Goal: Task Accomplishment & Management: Manage account settings

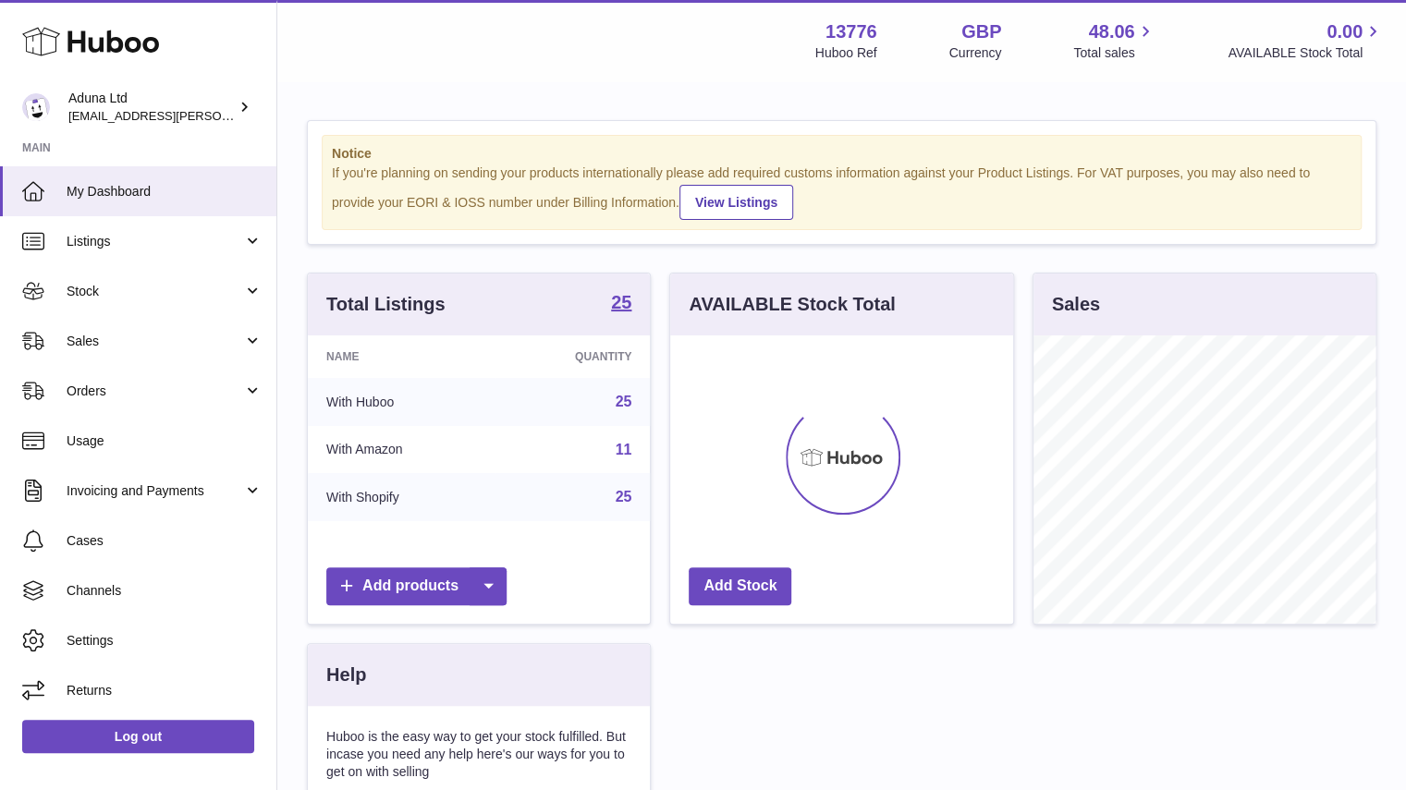
scroll to position [288, 343]
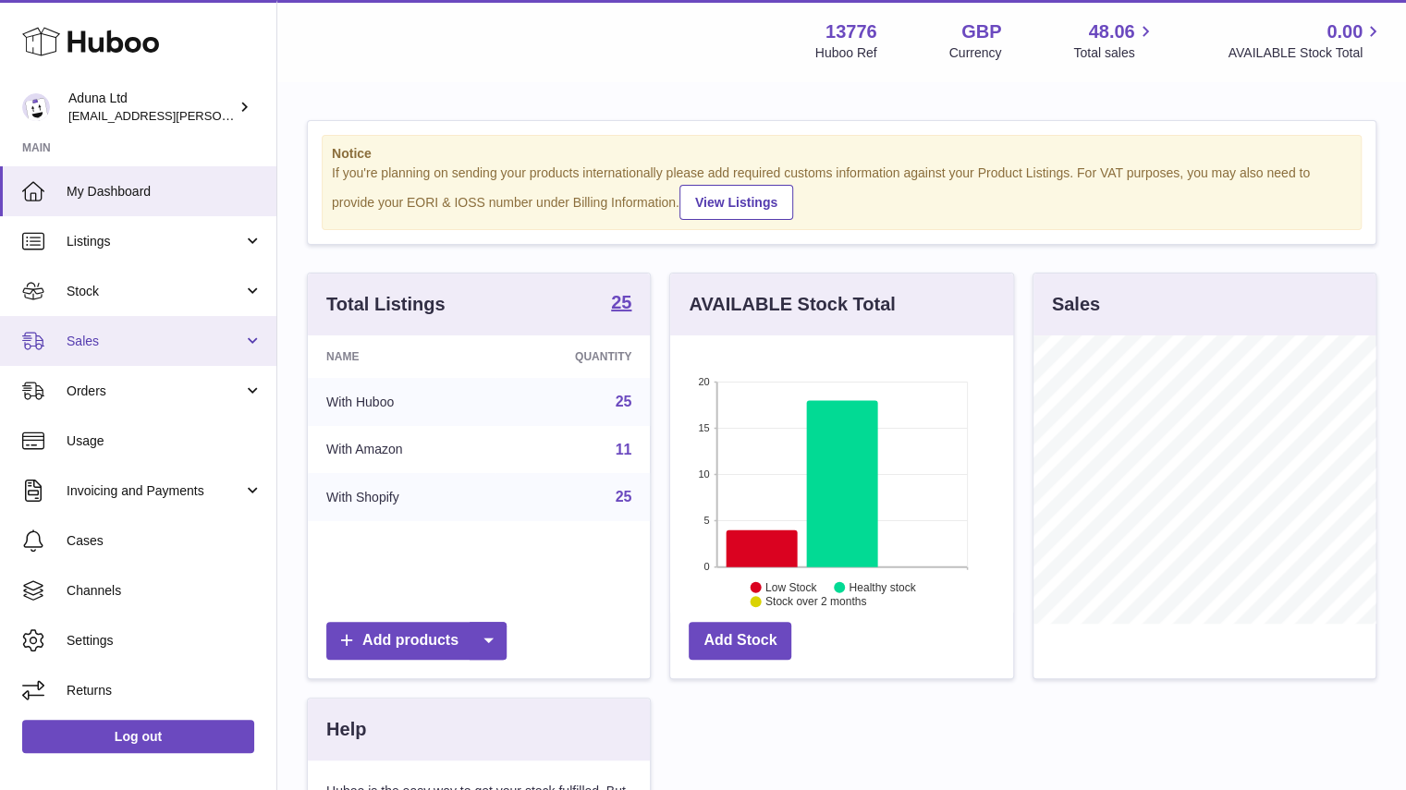
click at [199, 320] on link "Sales" at bounding box center [138, 341] width 276 height 50
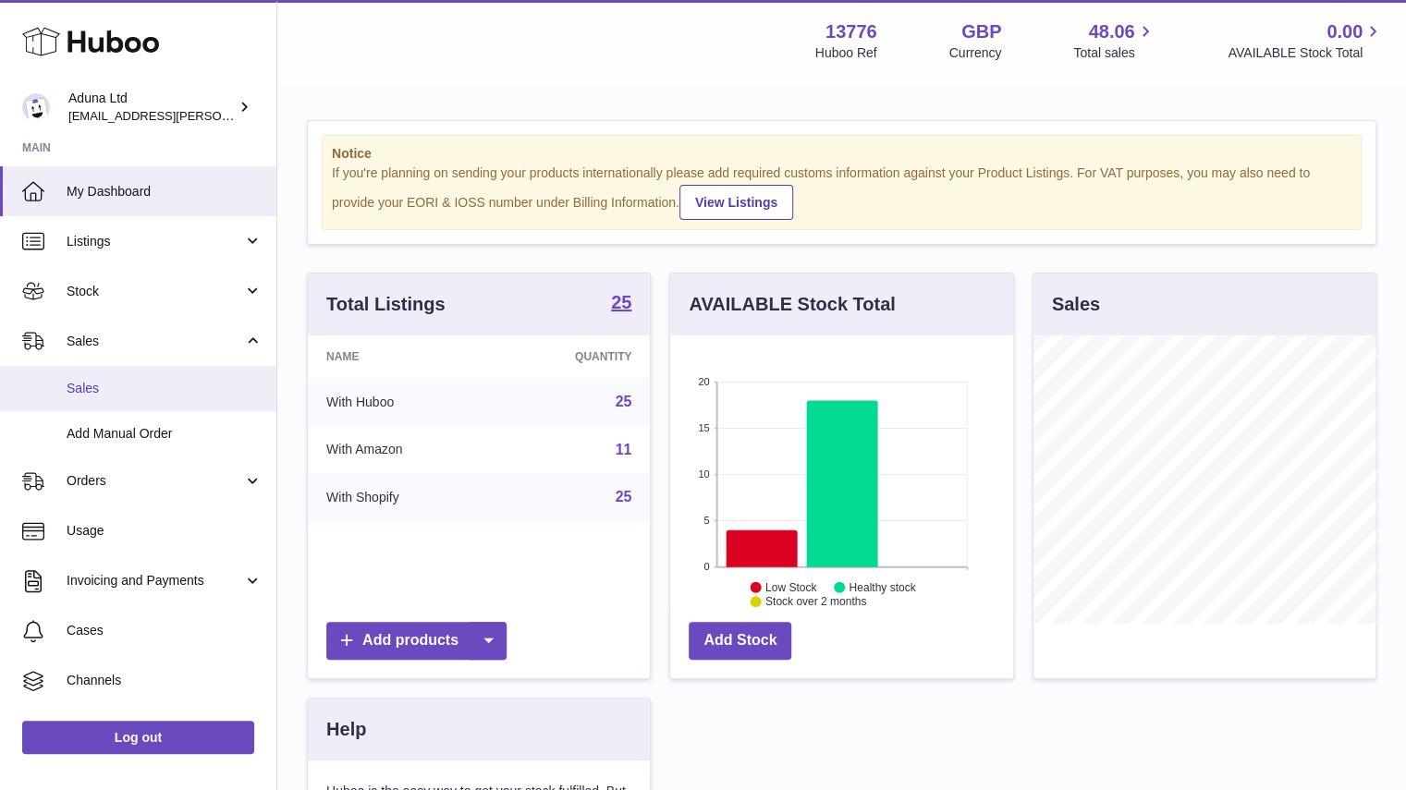
click at [209, 380] on span "Sales" at bounding box center [165, 389] width 196 height 18
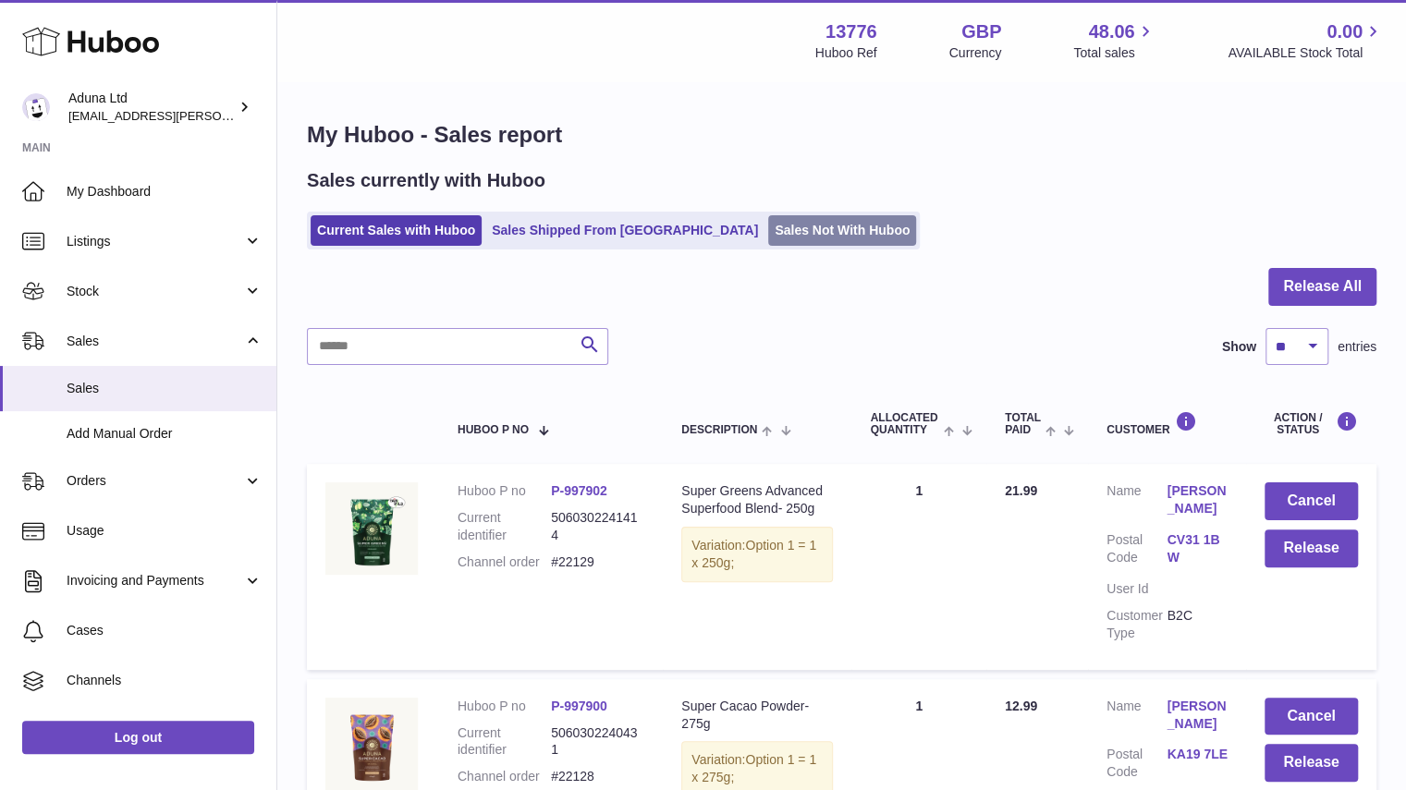
click at [768, 232] on link "Sales Not With Huboo" at bounding box center [842, 230] width 148 height 31
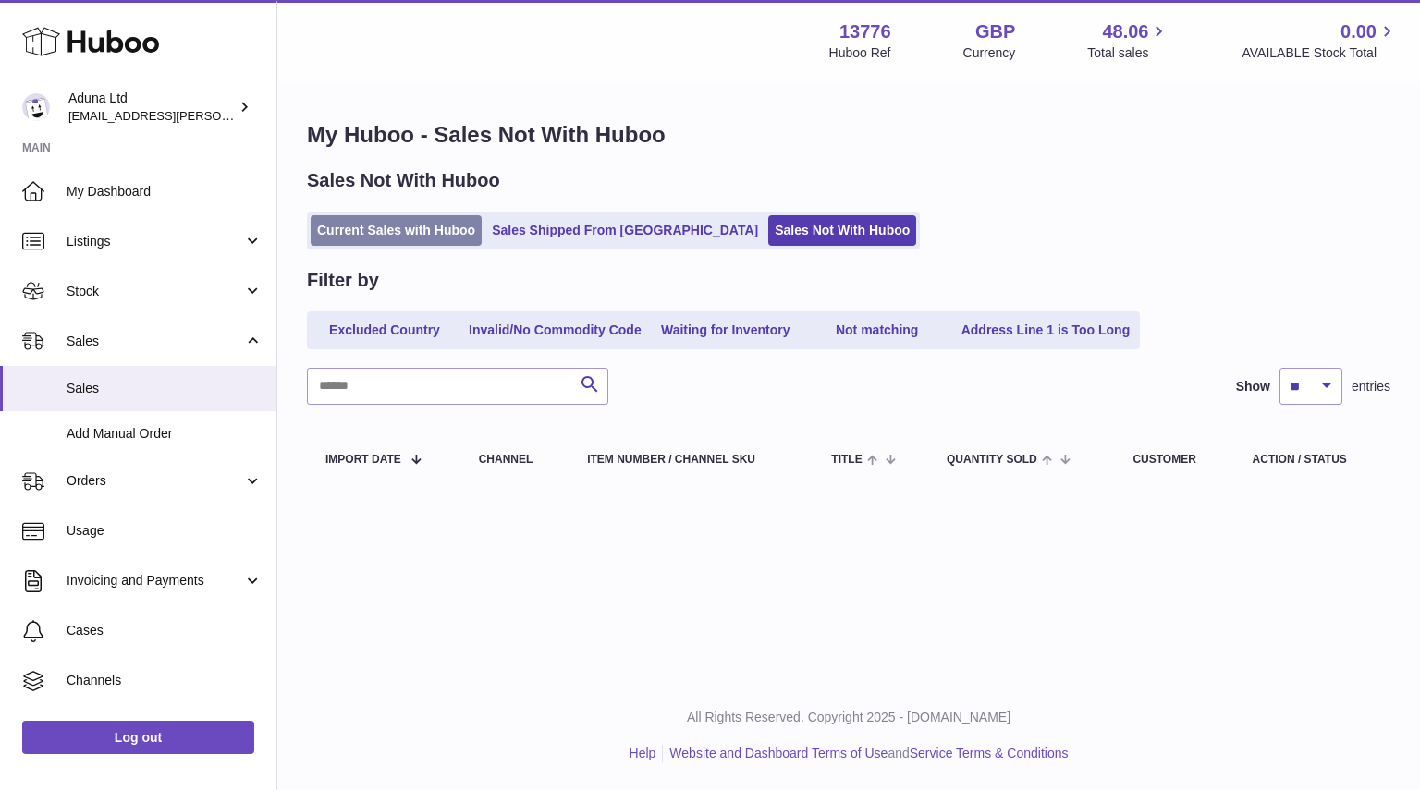
click at [410, 236] on link "Current Sales with Huboo" at bounding box center [396, 230] width 171 height 31
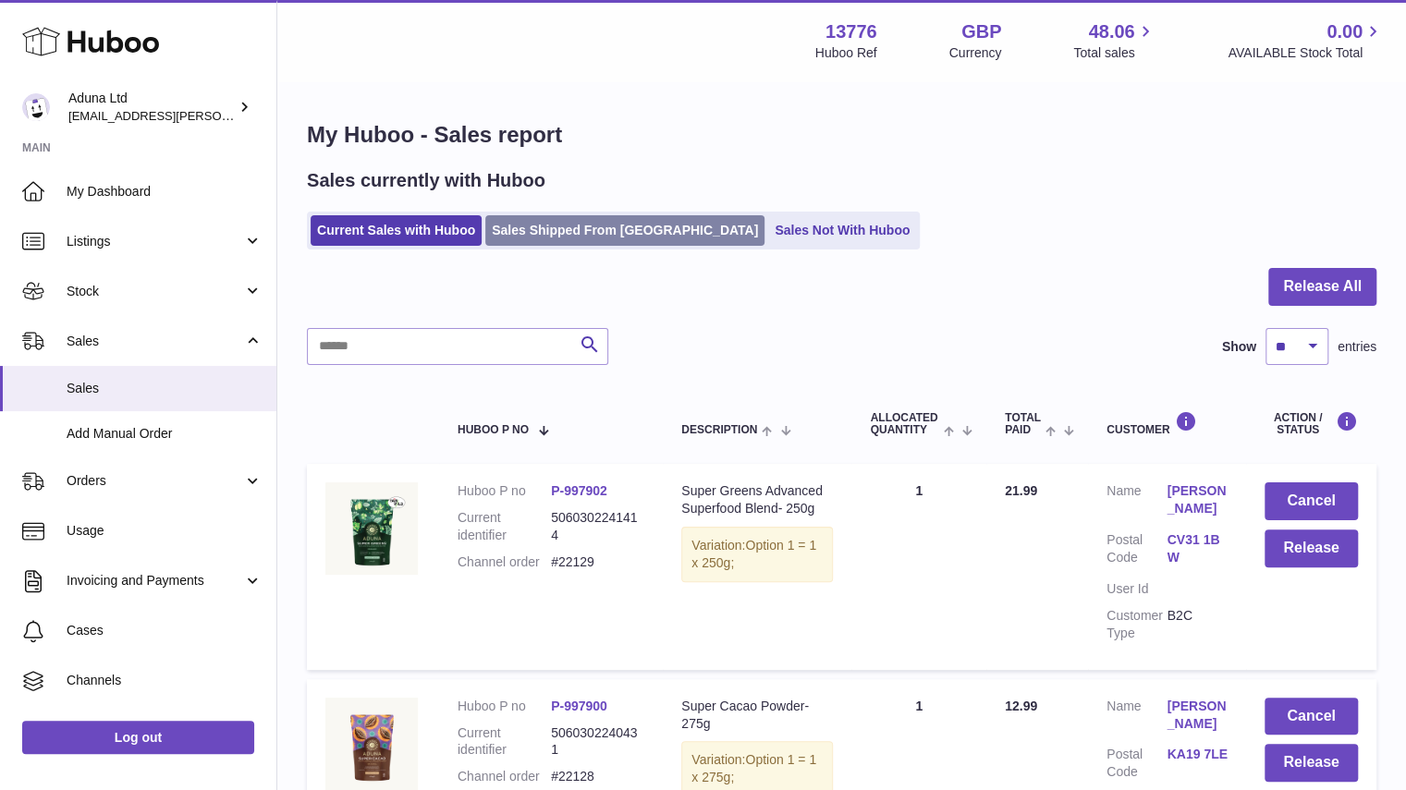
click at [590, 221] on link "Sales Shipped From [GEOGRAPHIC_DATA]" at bounding box center [624, 230] width 279 height 31
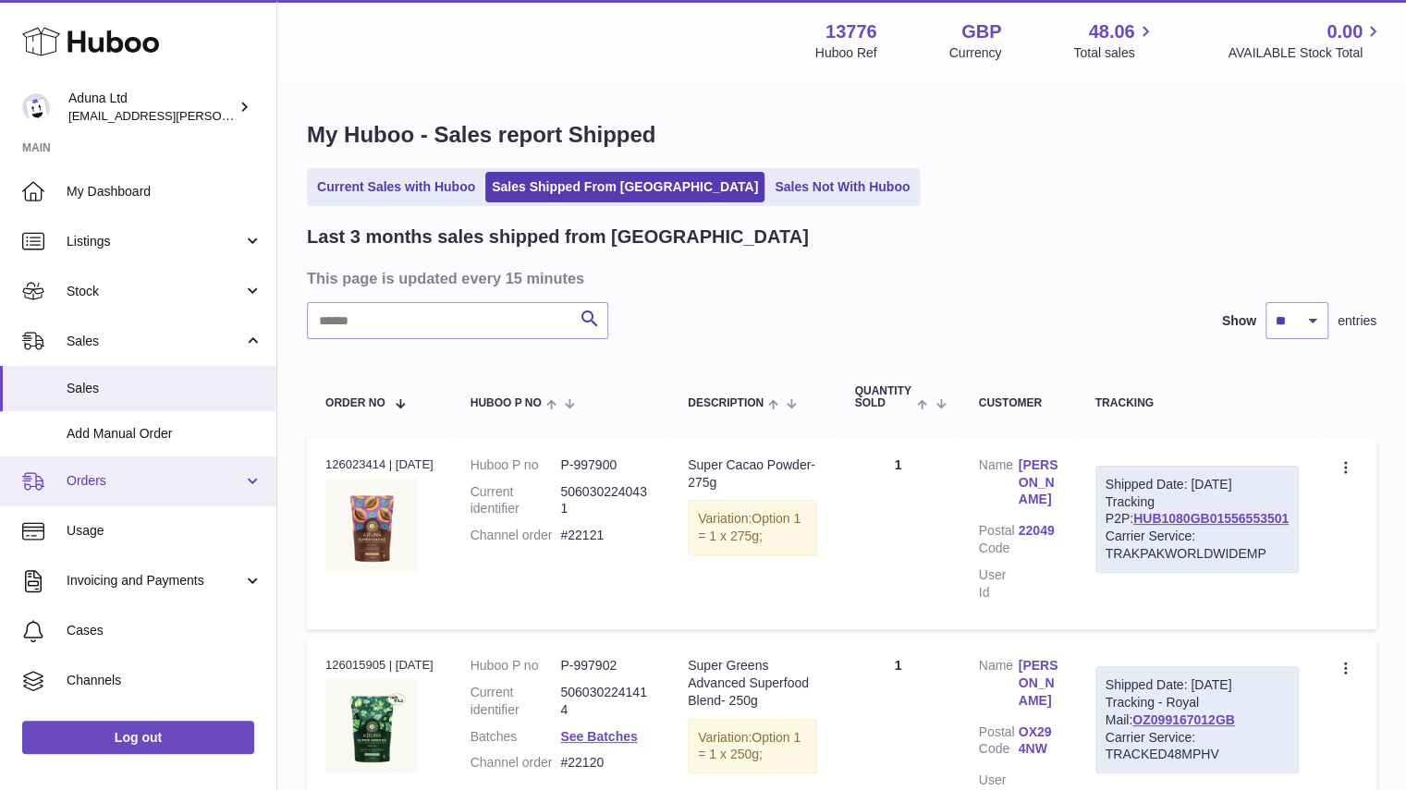
click at [199, 489] on span "Orders" at bounding box center [155, 481] width 177 height 18
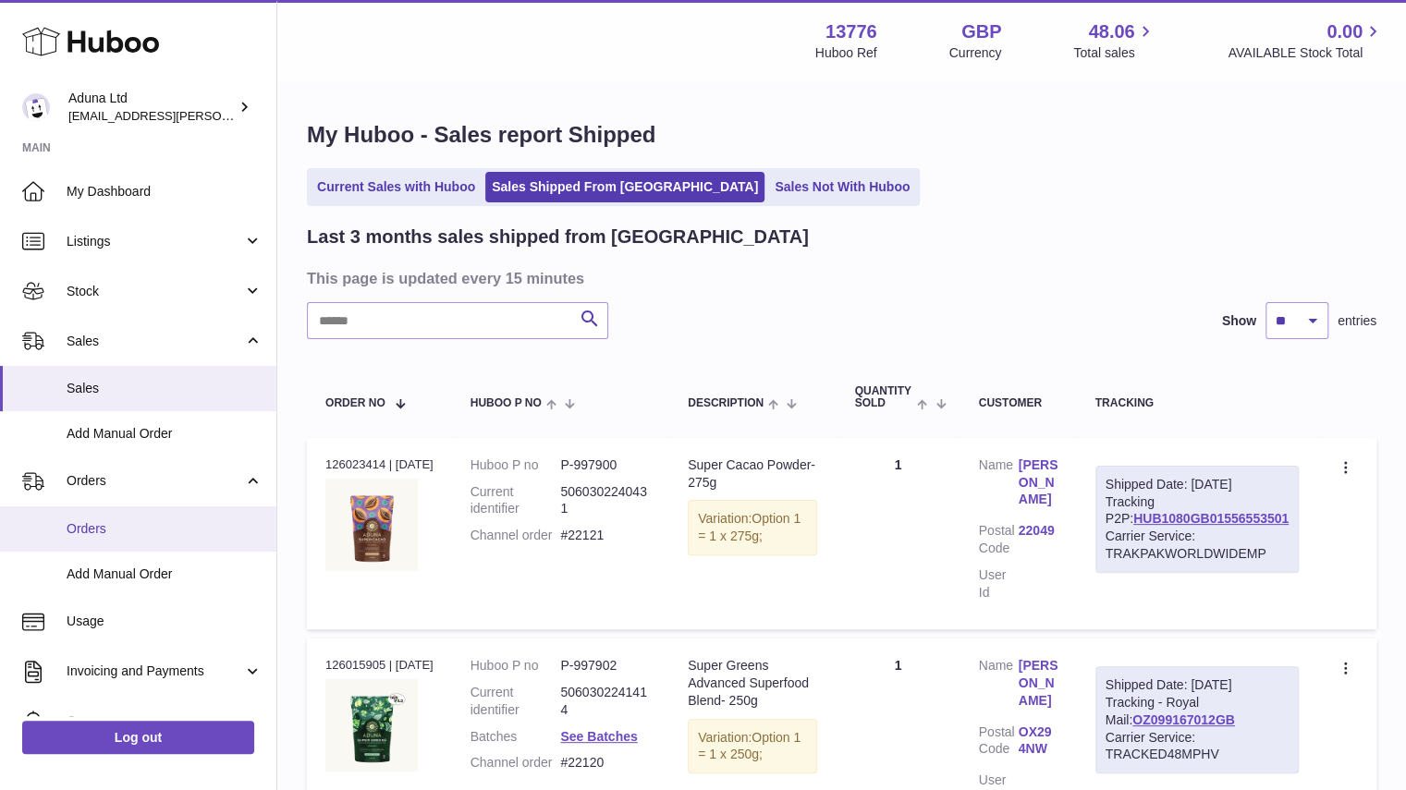
click at [198, 543] on link "Orders" at bounding box center [138, 529] width 276 height 45
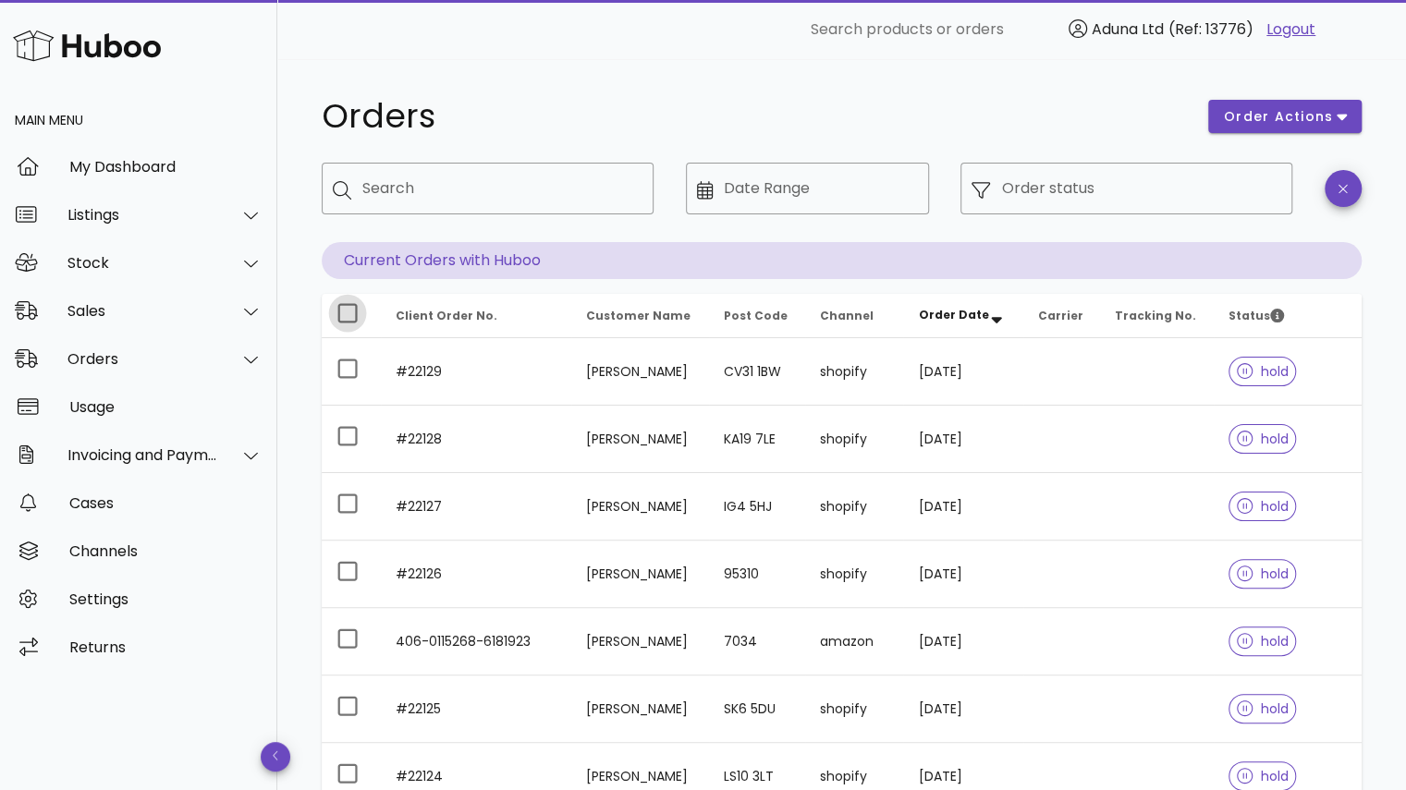
click at [345, 321] on div at bounding box center [347, 313] width 31 height 31
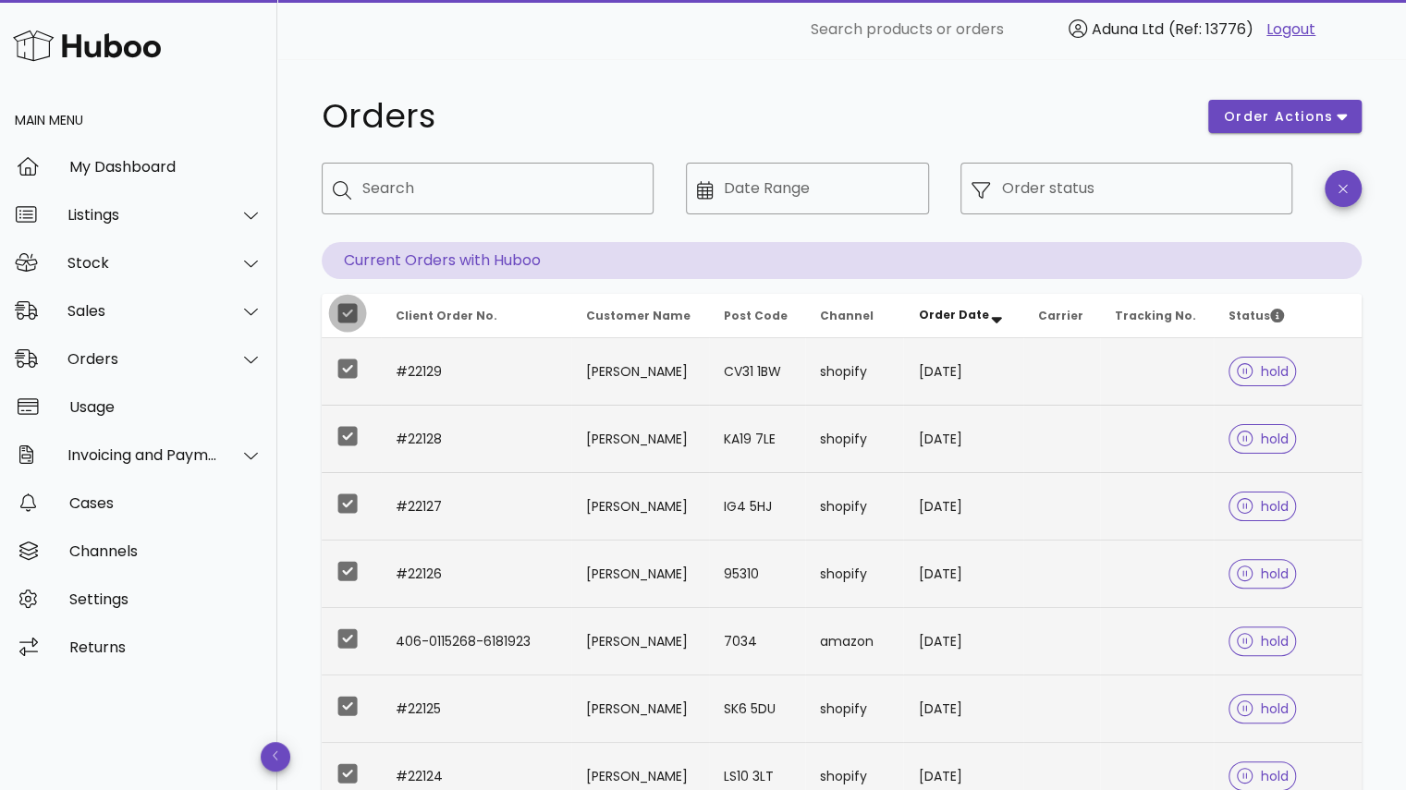
click at [346, 321] on div at bounding box center [347, 313] width 31 height 31
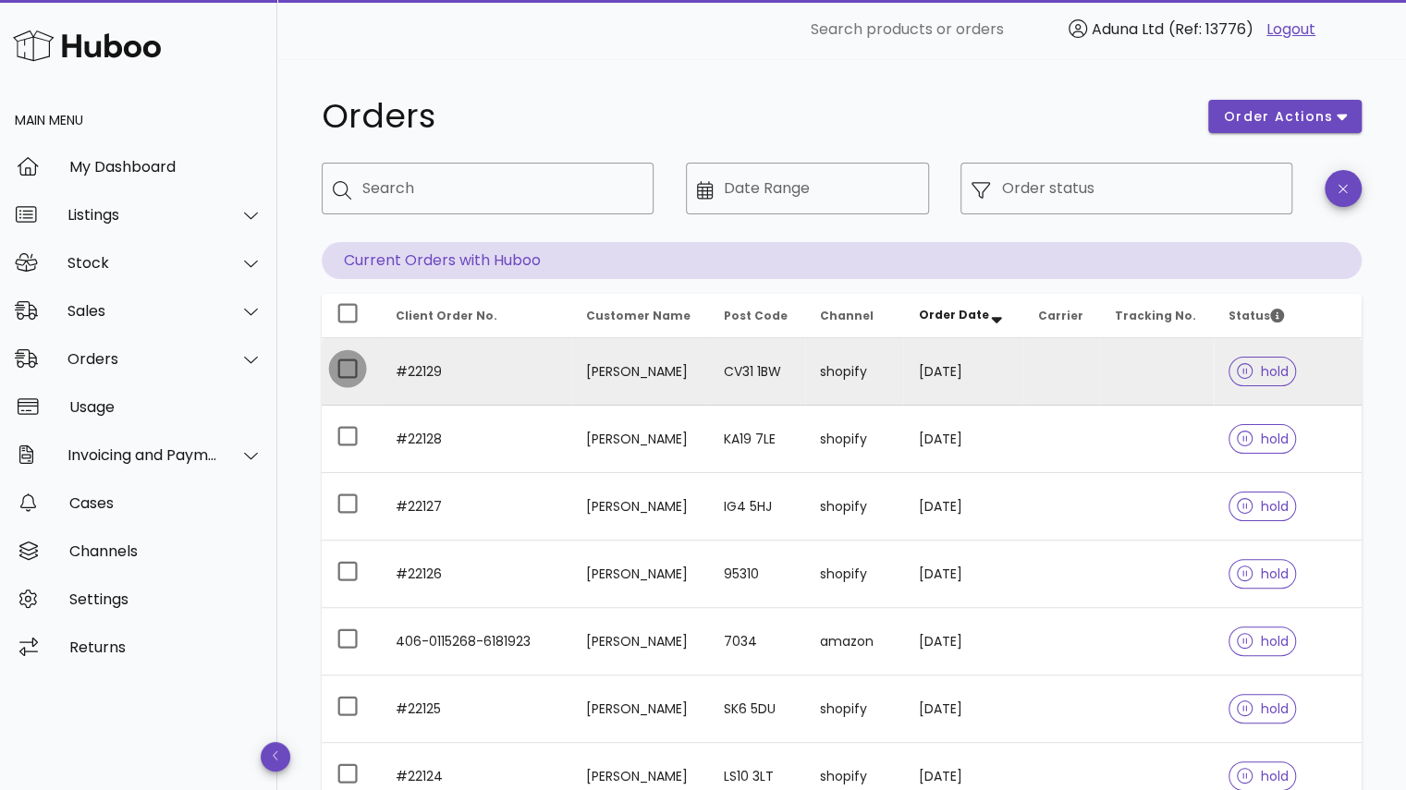
click at [346, 374] on div at bounding box center [347, 368] width 31 height 31
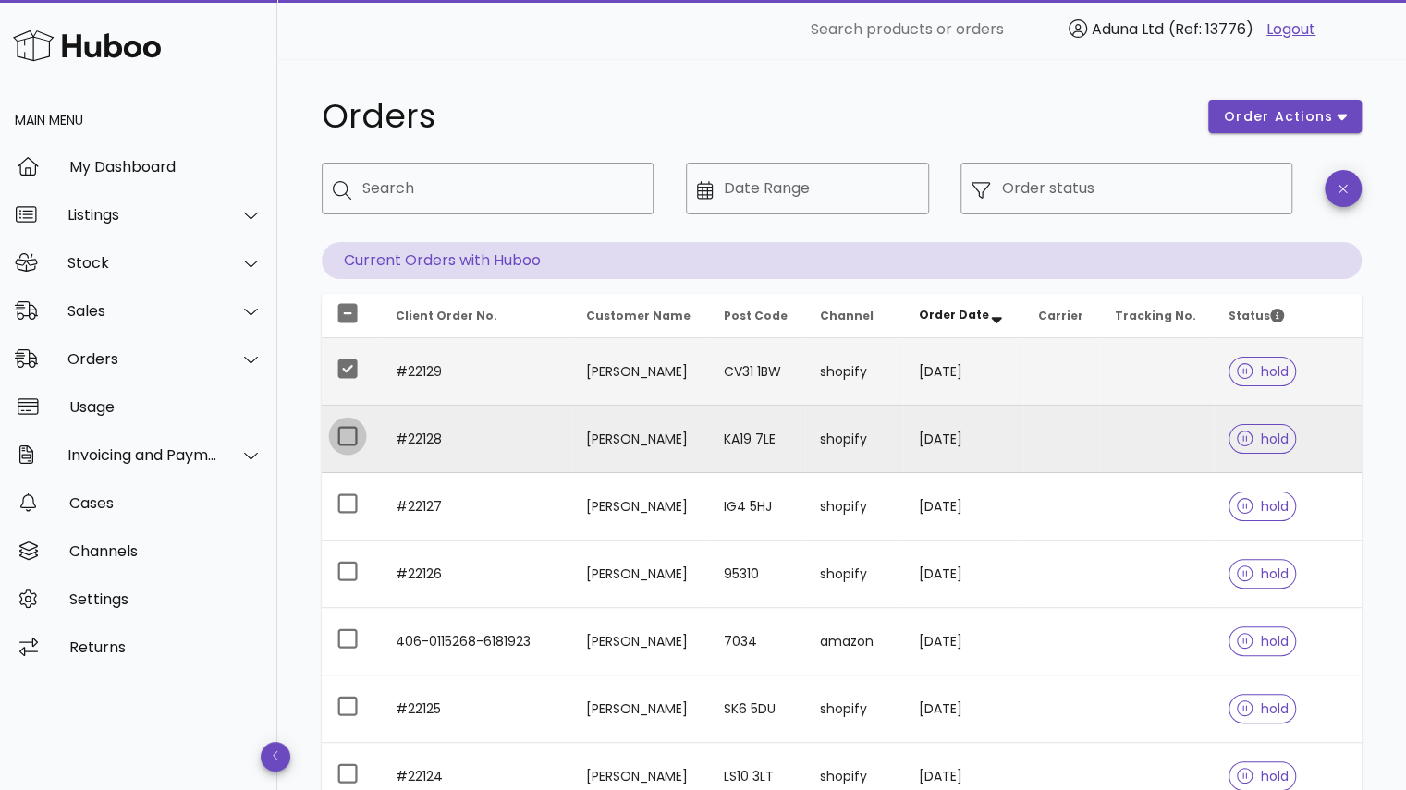
click at [346, 439] on div at bounding box center [347, 436] width 31 height 31
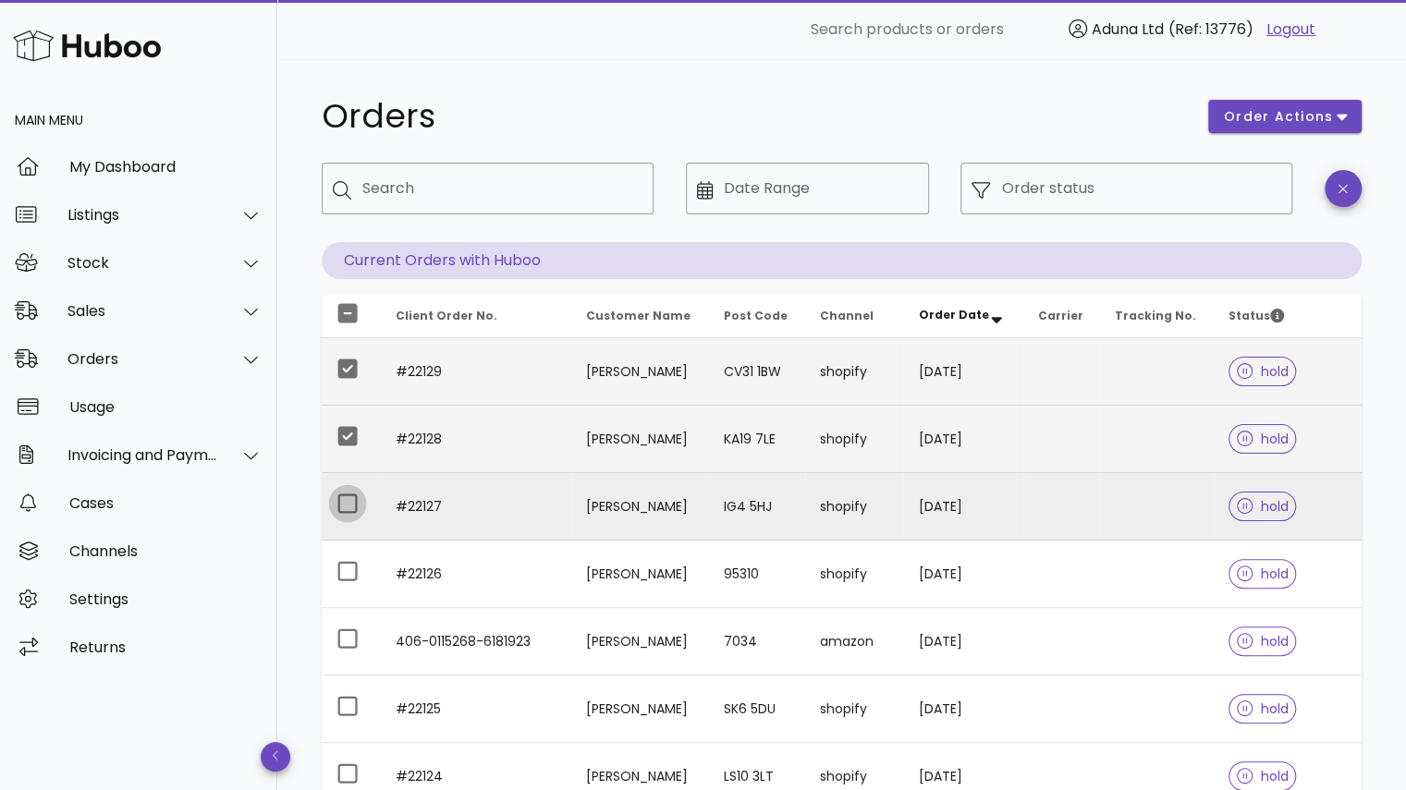
click at [347, 491] on div at bounding box center [347, 503] width 31 height 31
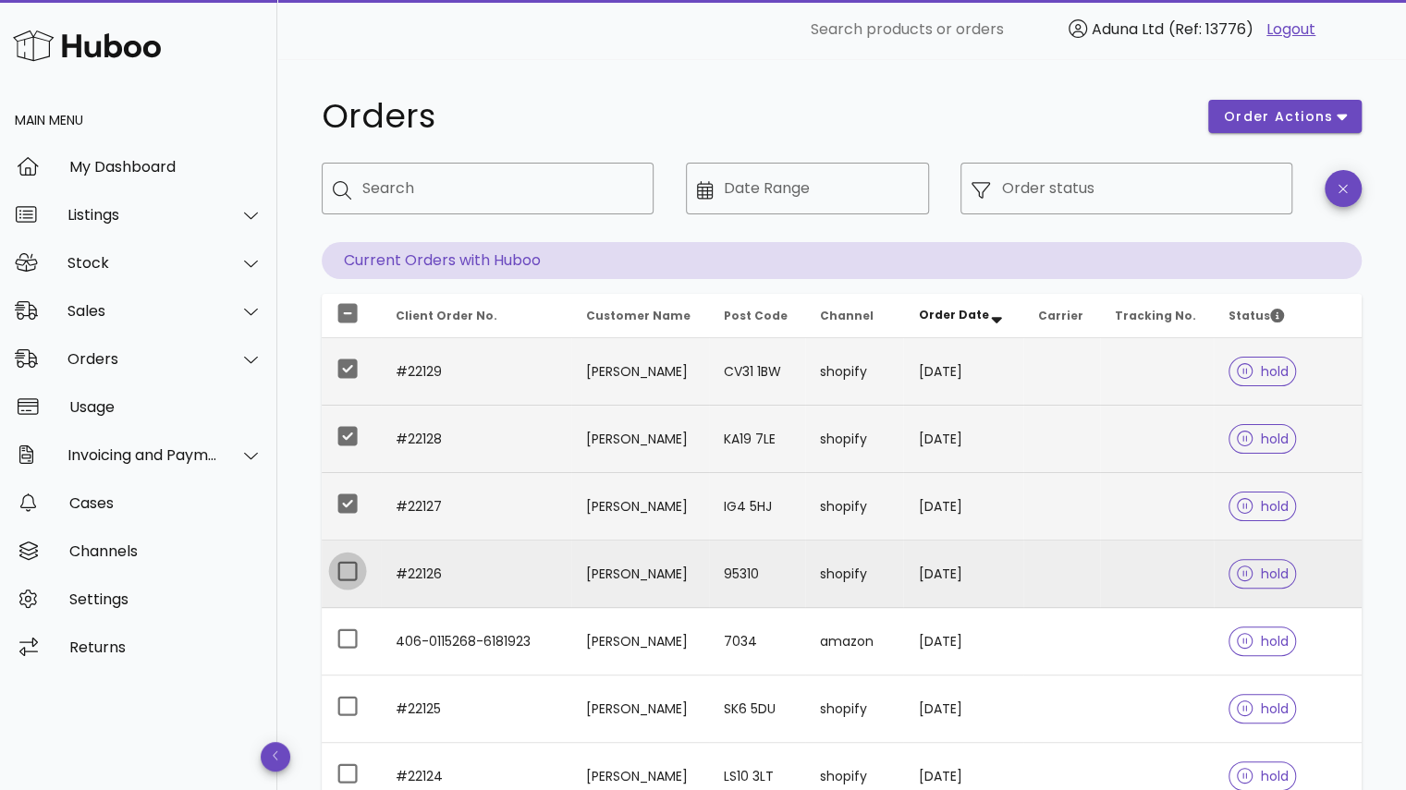
click at [344, 575] on div at bounding box center [347, 571] width 31 height 31
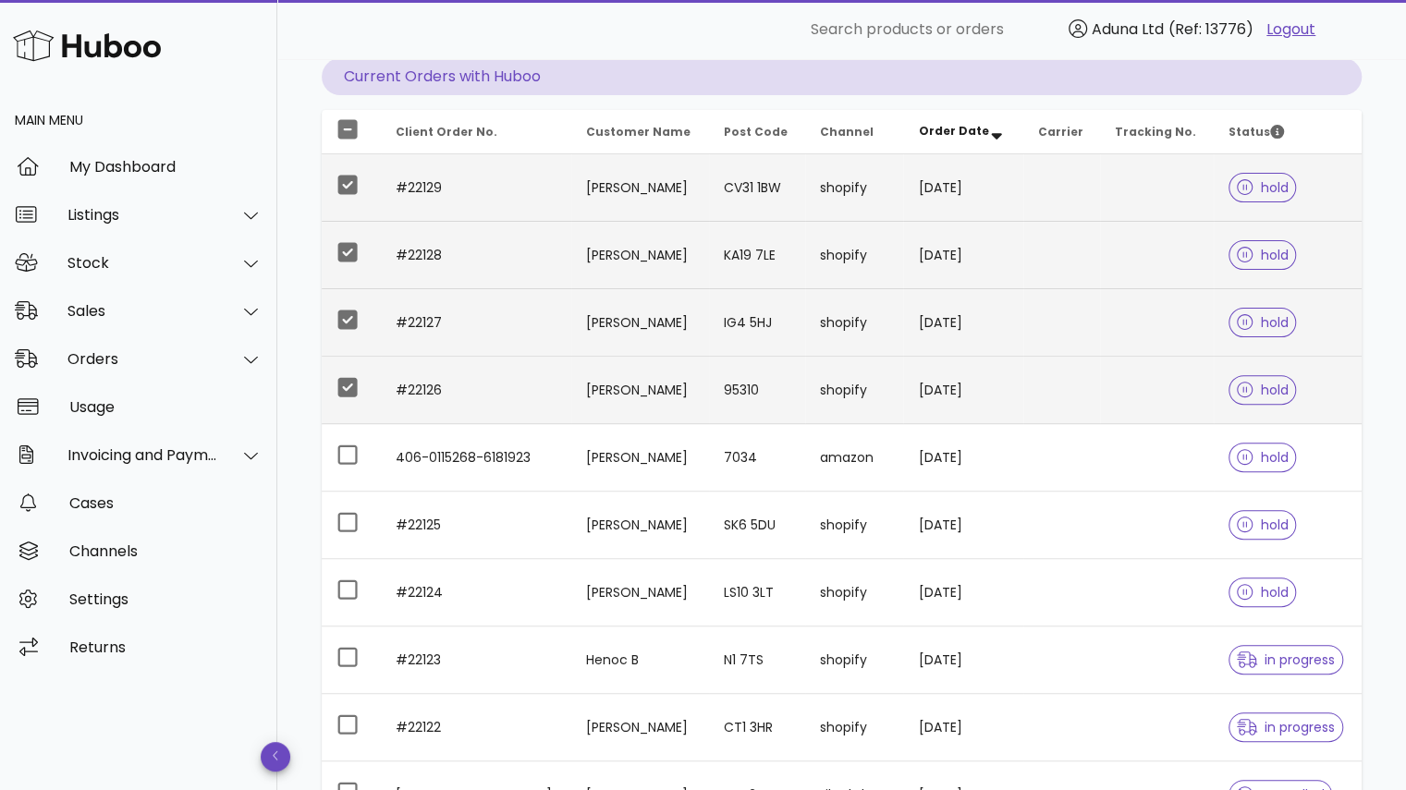
scroll to position [195, 0]
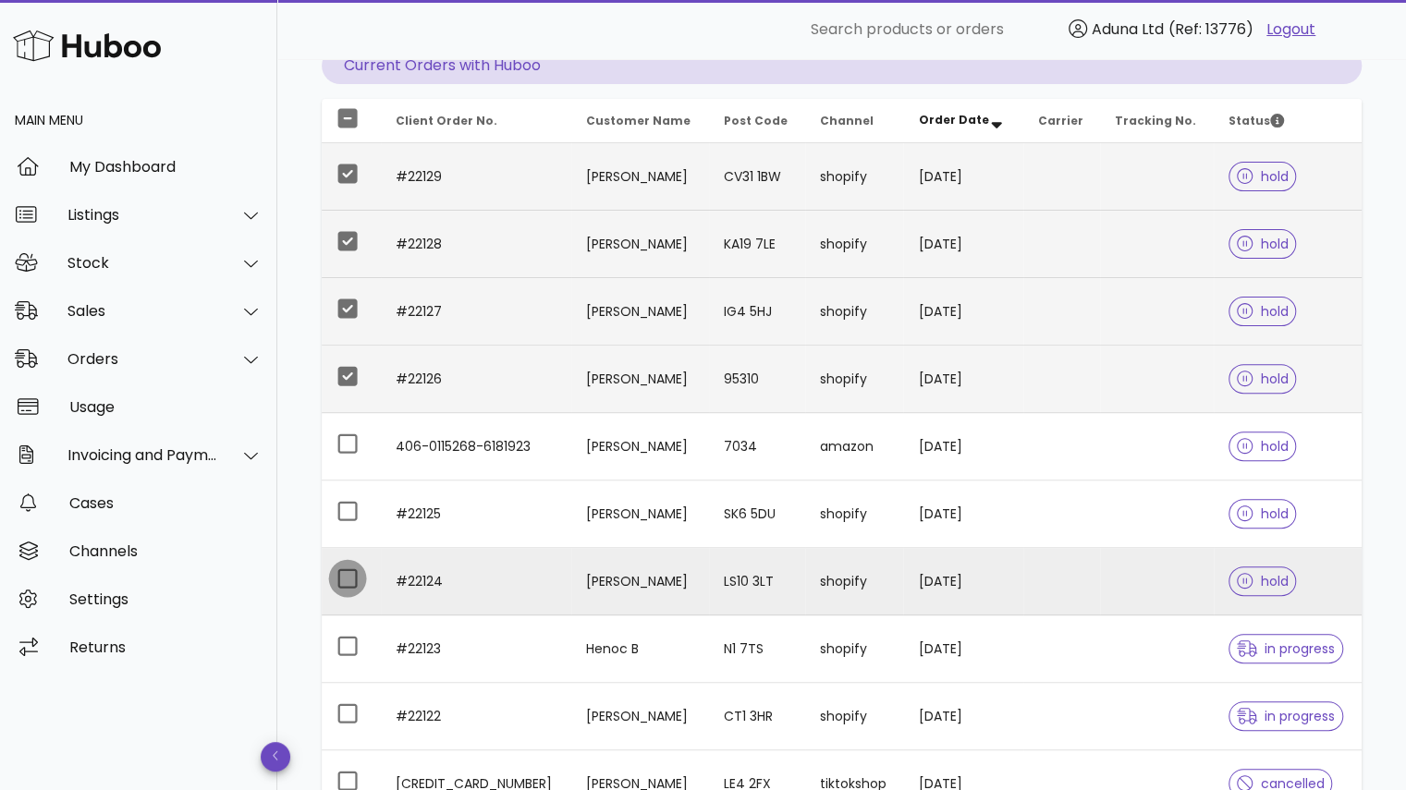
click at [349, 579] on div at bounding box center [347, 578] width 31 height 31
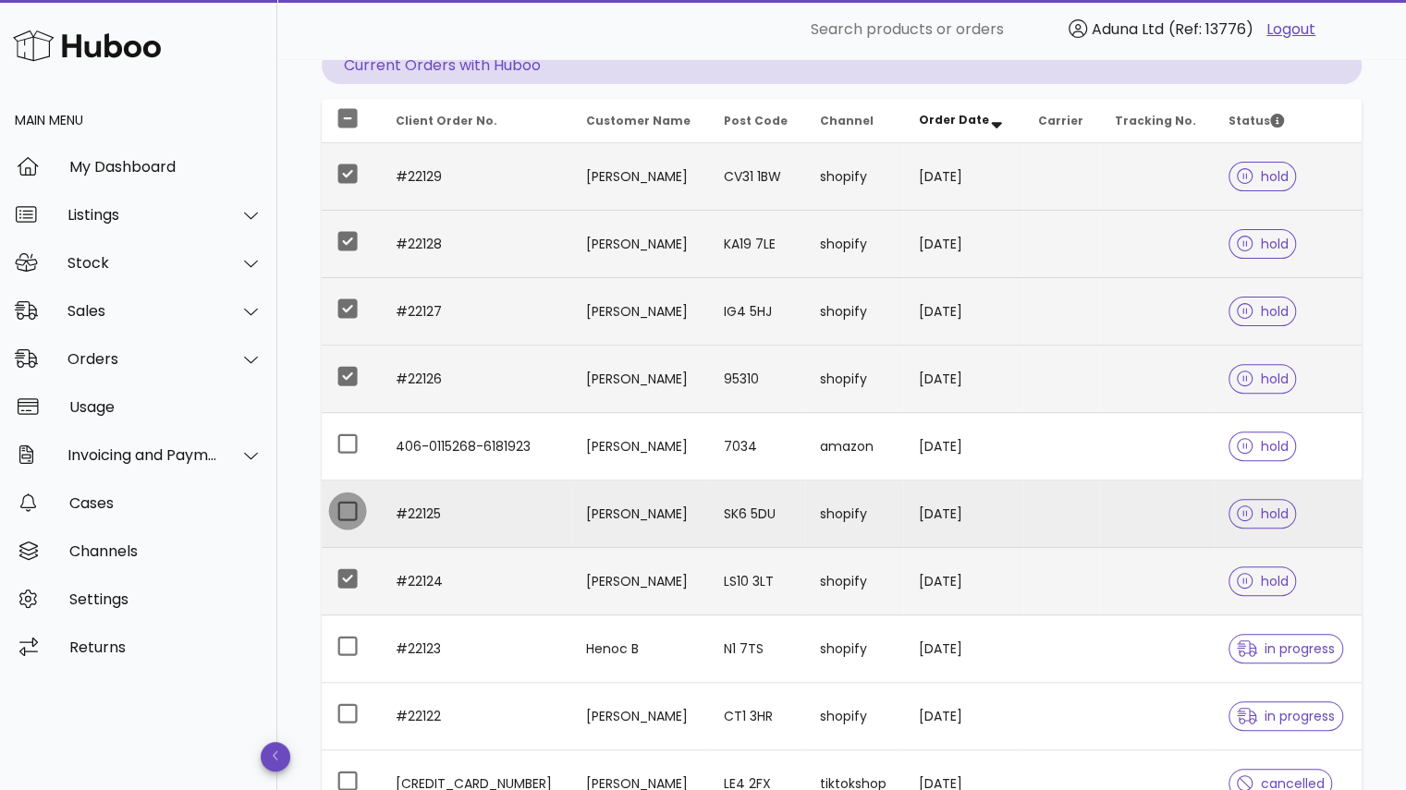
click at [338, 509] on div at bounding box center [347, 511] width 31 height 31
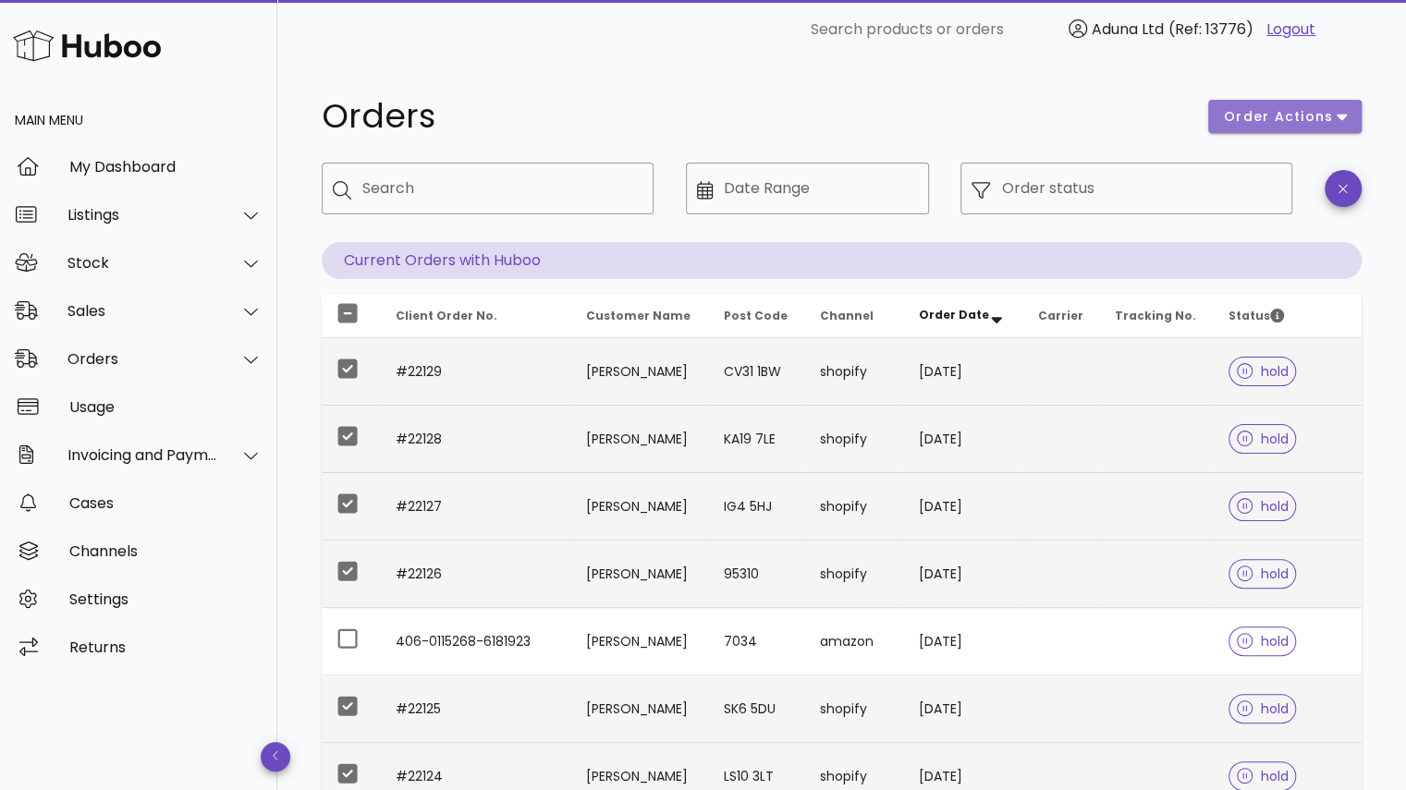
click at [1270, 117] on span "order actions" at bounding box center [1278, 116] width 111 height 19
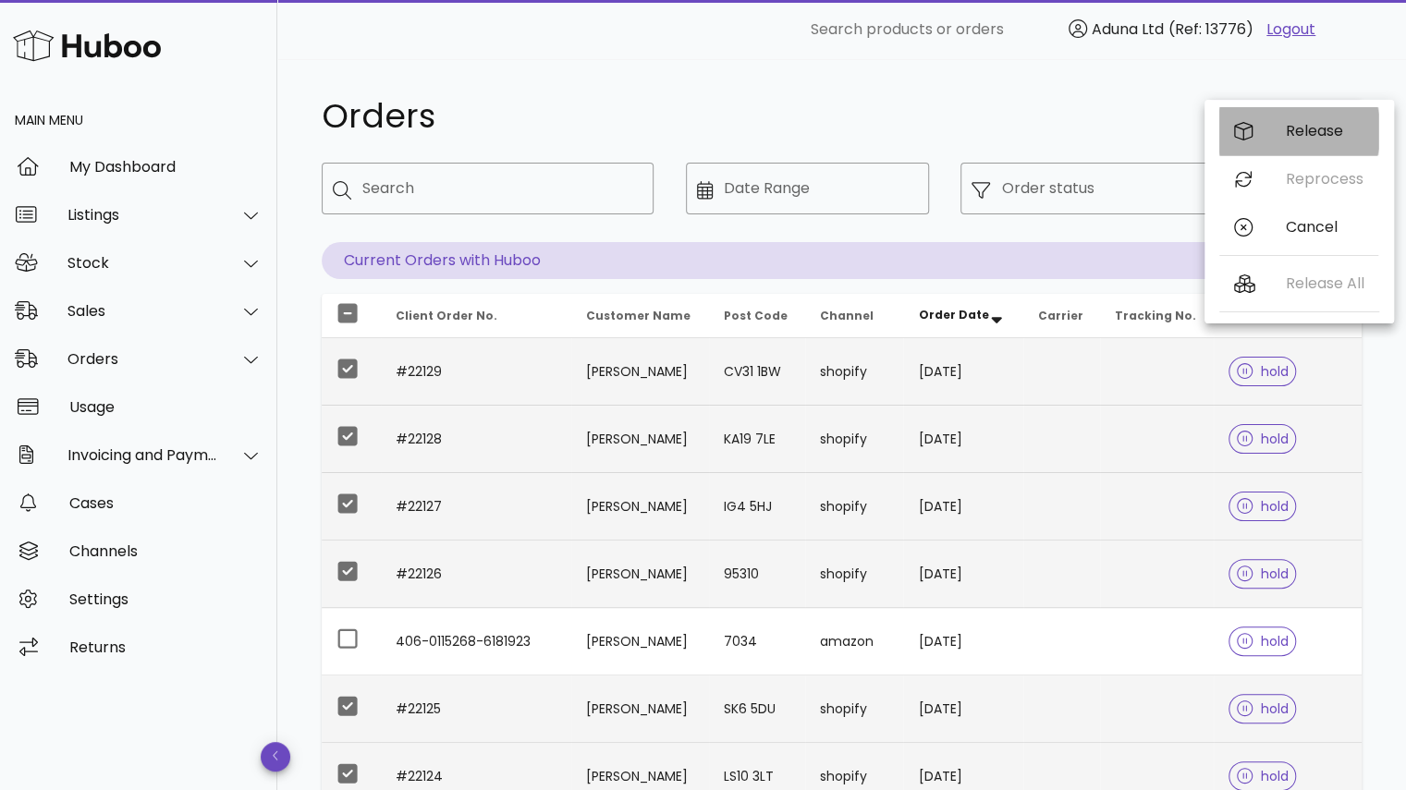
click at [1249, 145] on div "Release" at bounding box center [1298, 131] width 159 height 48
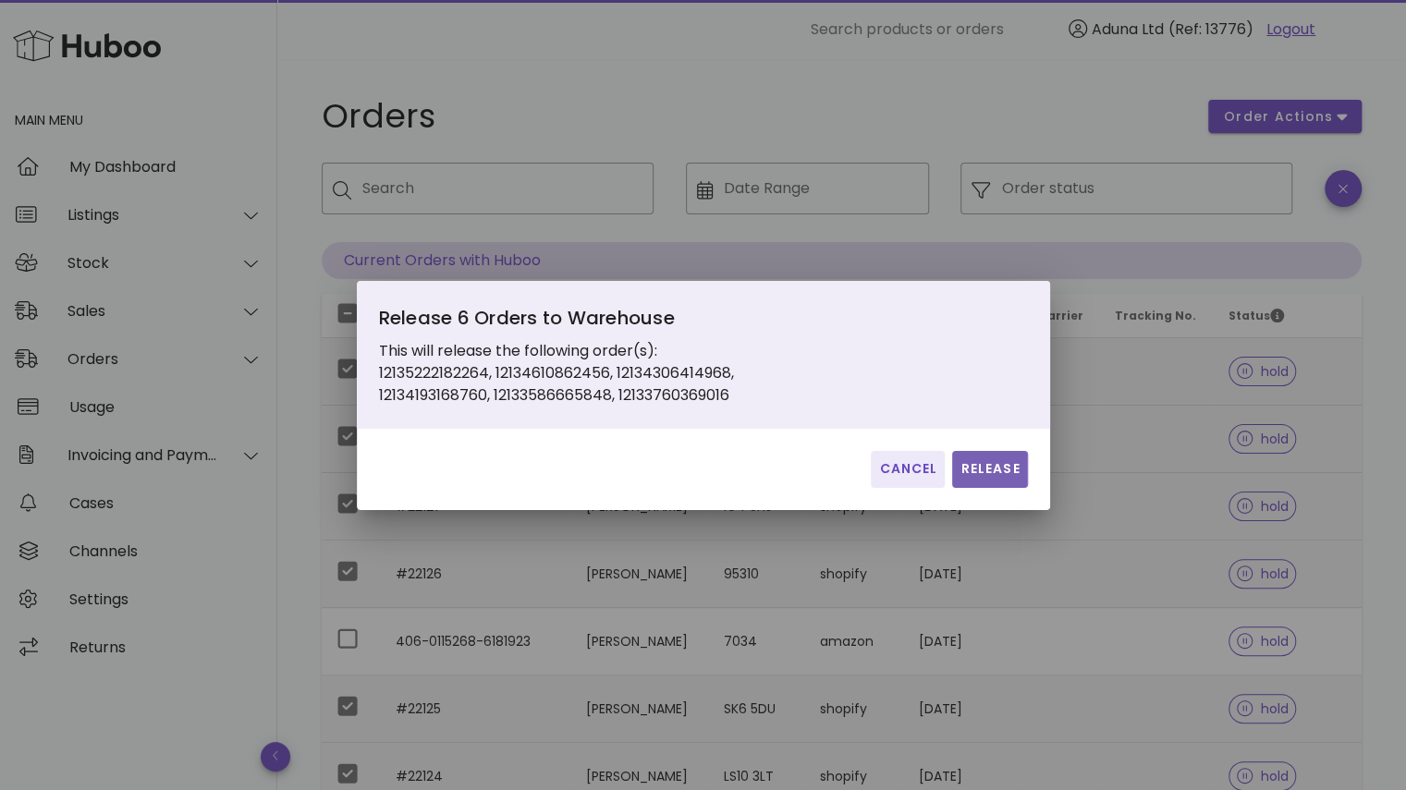
click at [1006, 478] on span "Release" at bounding box center [990, 468] width 60 height 19
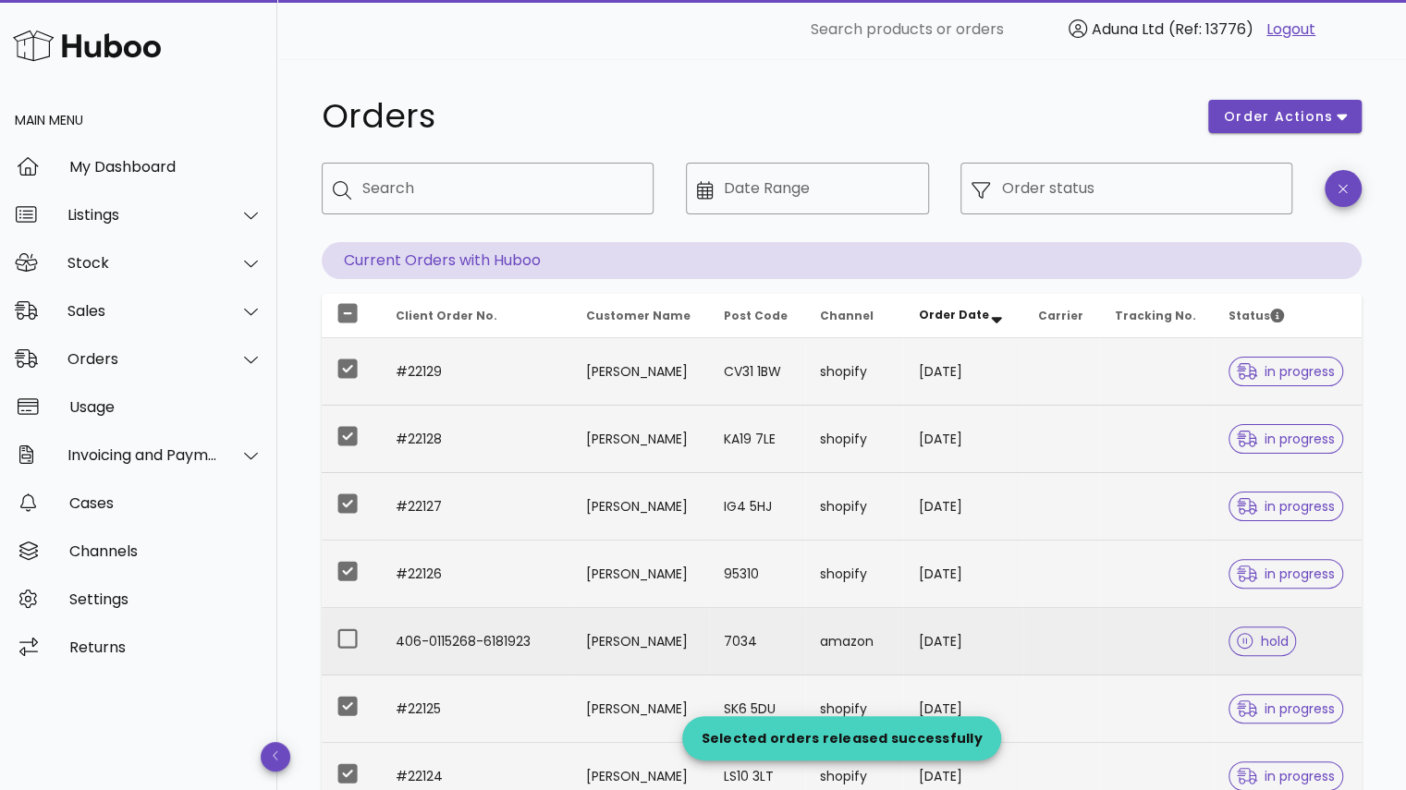
click at [640, 618] on td "Morinne Dongo" at bounding box center [640, 641] width 138 height 67
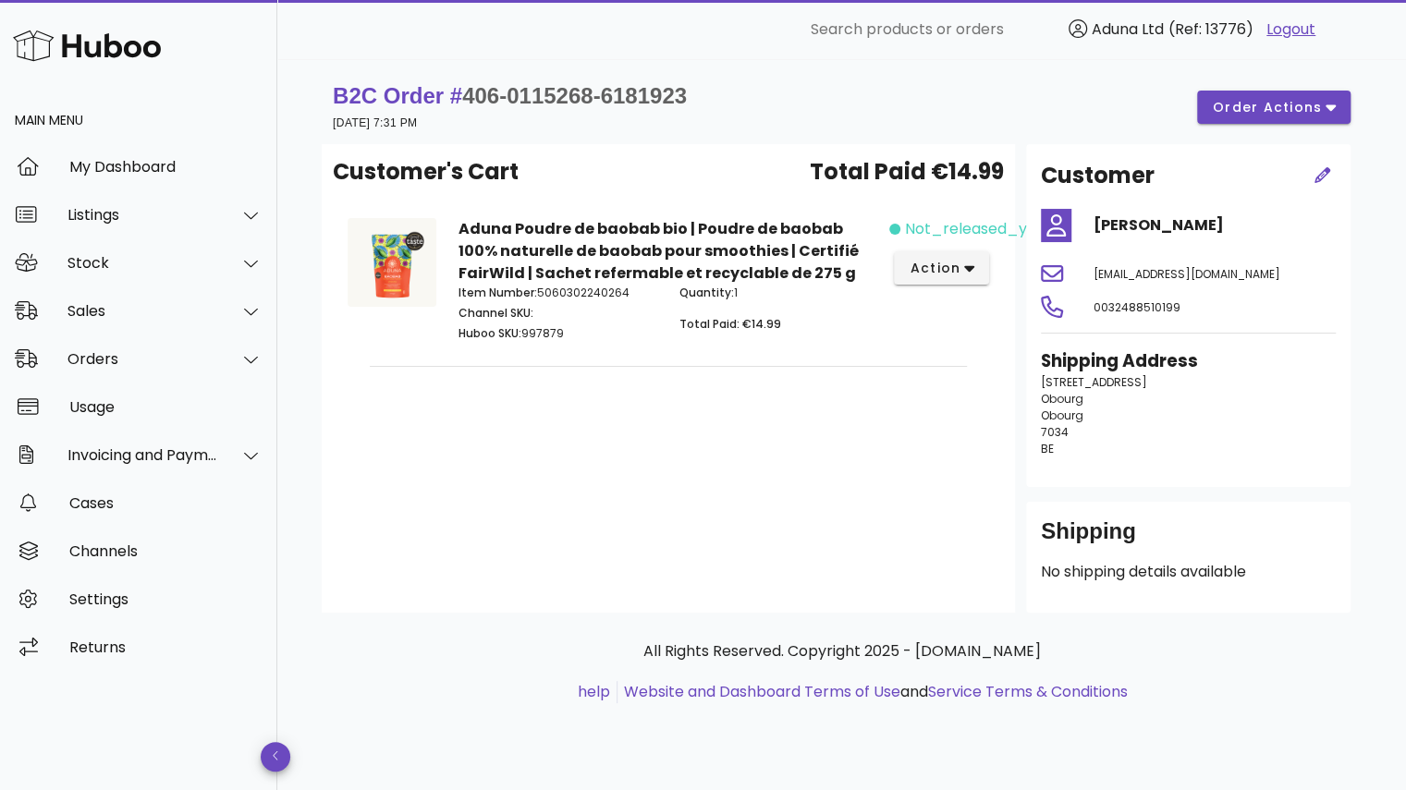
drag, startPoint x: 1041, startPoint y: 321, endPoint x: 1305, endPoint y: 325, distance: 264.4
click at [1280, 282] on span "nrcnrytb384nr0p@marketplace.amazon.com.be" at bounding box center [1187, 274] width 187 height 16
copy span "nrcnrytb384nr0p@marketplace.amazon.com.be"
